Goal: Task Accomplishment & Management: Manage account settings

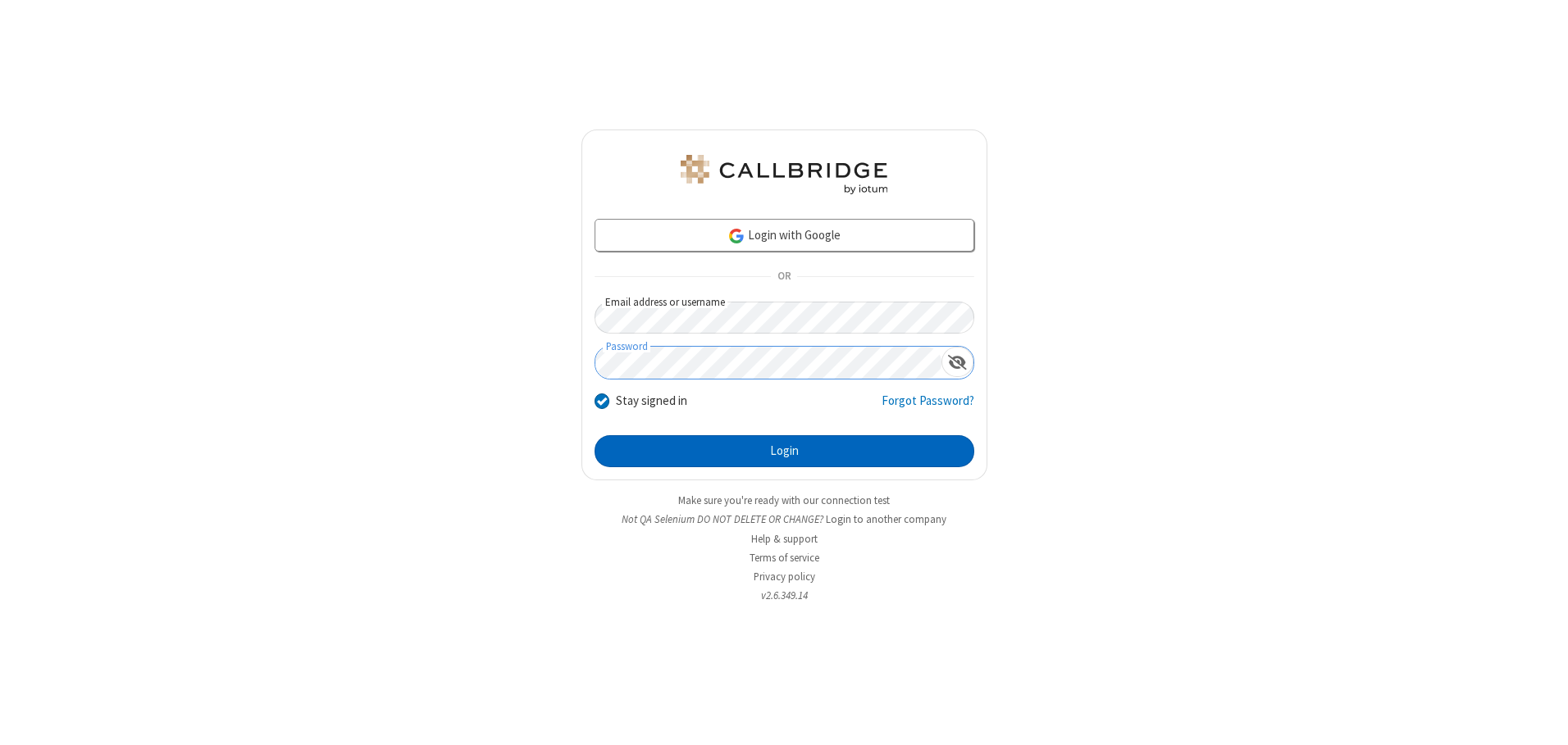
click at [784, 451] on button "Login" at bounding box center [784, 452] width 380 height 33
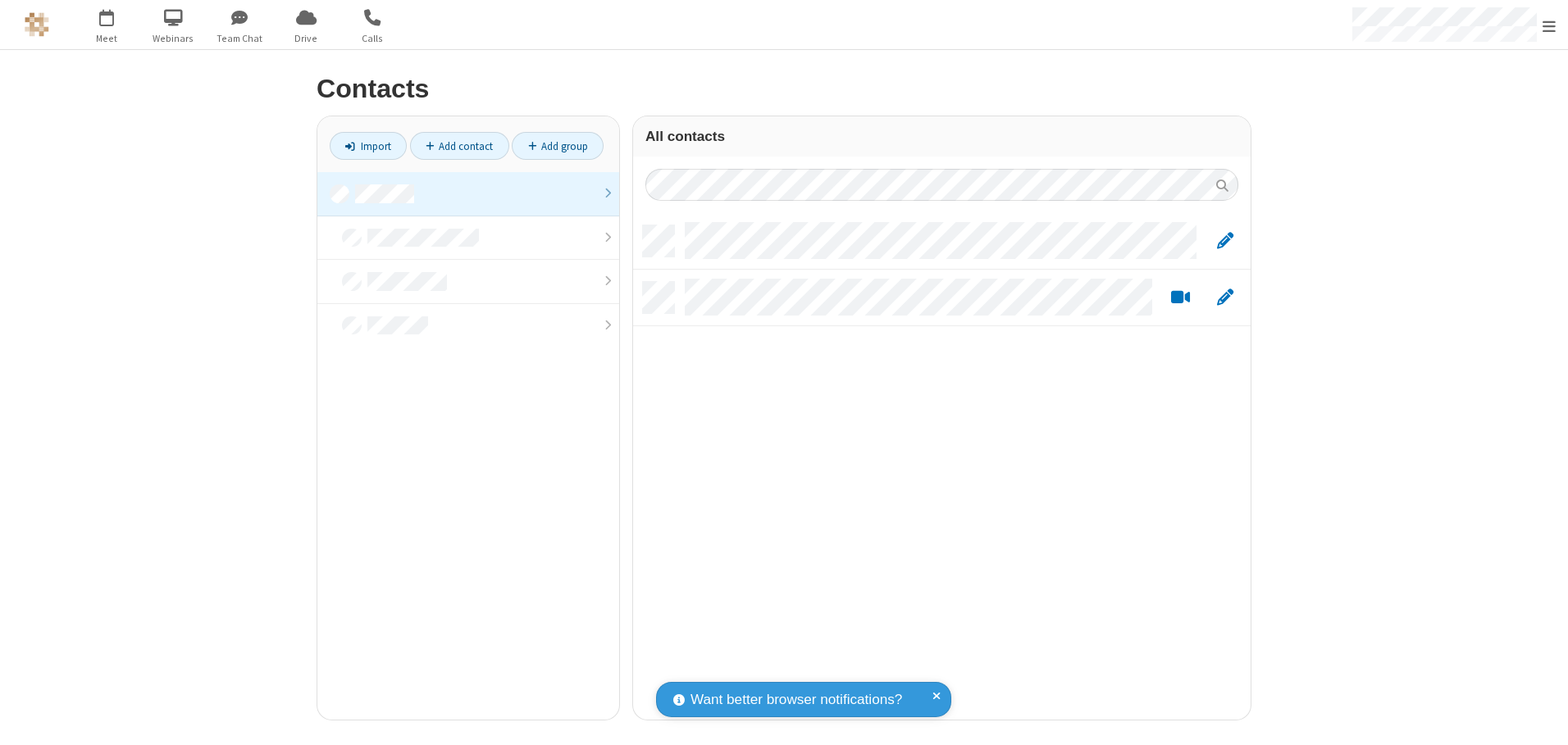
scroll to position [494, 605]
click at [468, 193] on link at bounding box center [468, 194] width 302 height 45
click at [459, 146] on link "Add contact" at bounding box center [459, 146] width 99 height 28
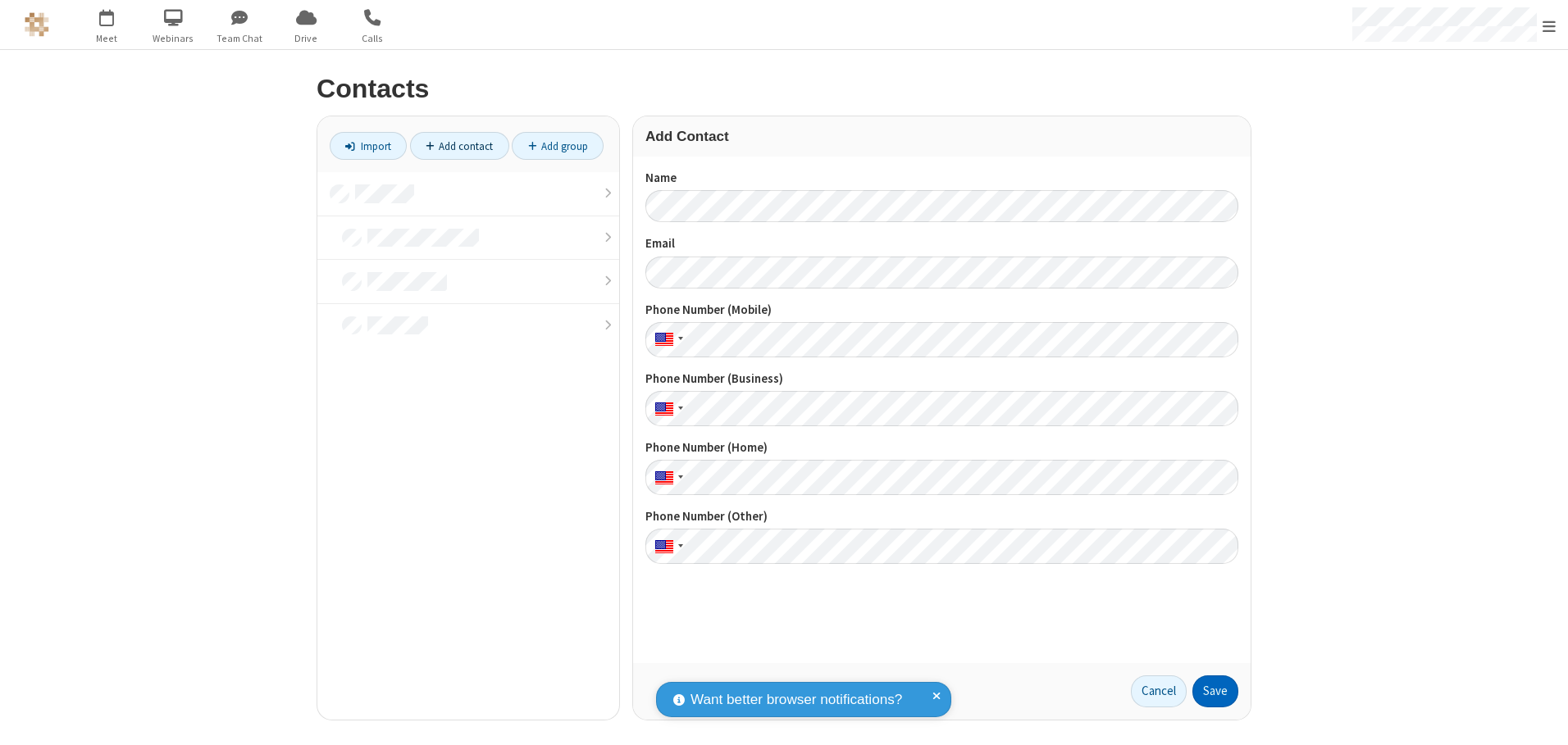
click at [1215, 691] on button "Save" at bounding box center [1215, 693] width 46 height 33
